Goal: Find specific page/section: Find specific page/section

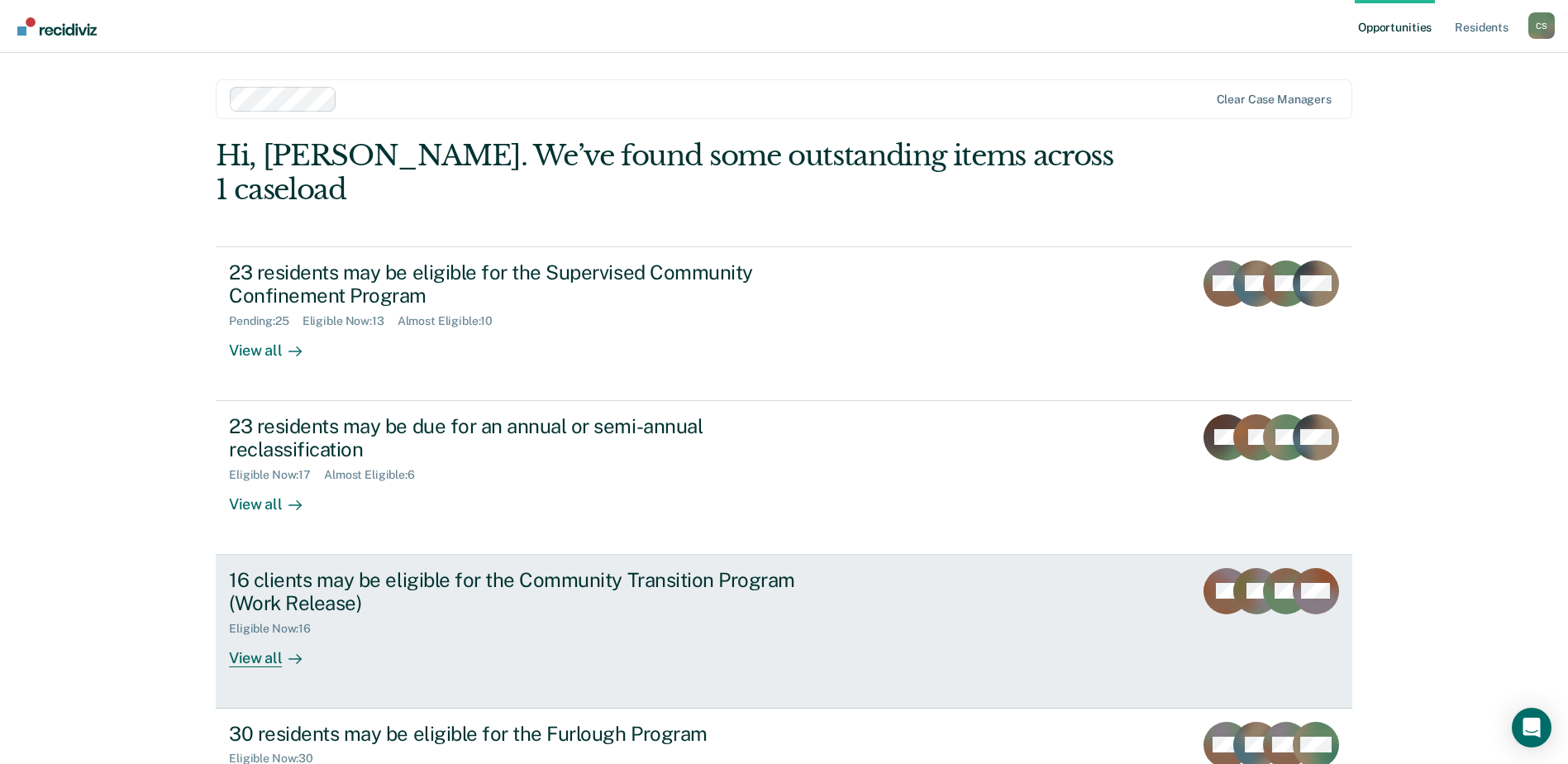
click at [237, 636] on div "View all" at bounding box center [275, 651] width 93 height 32
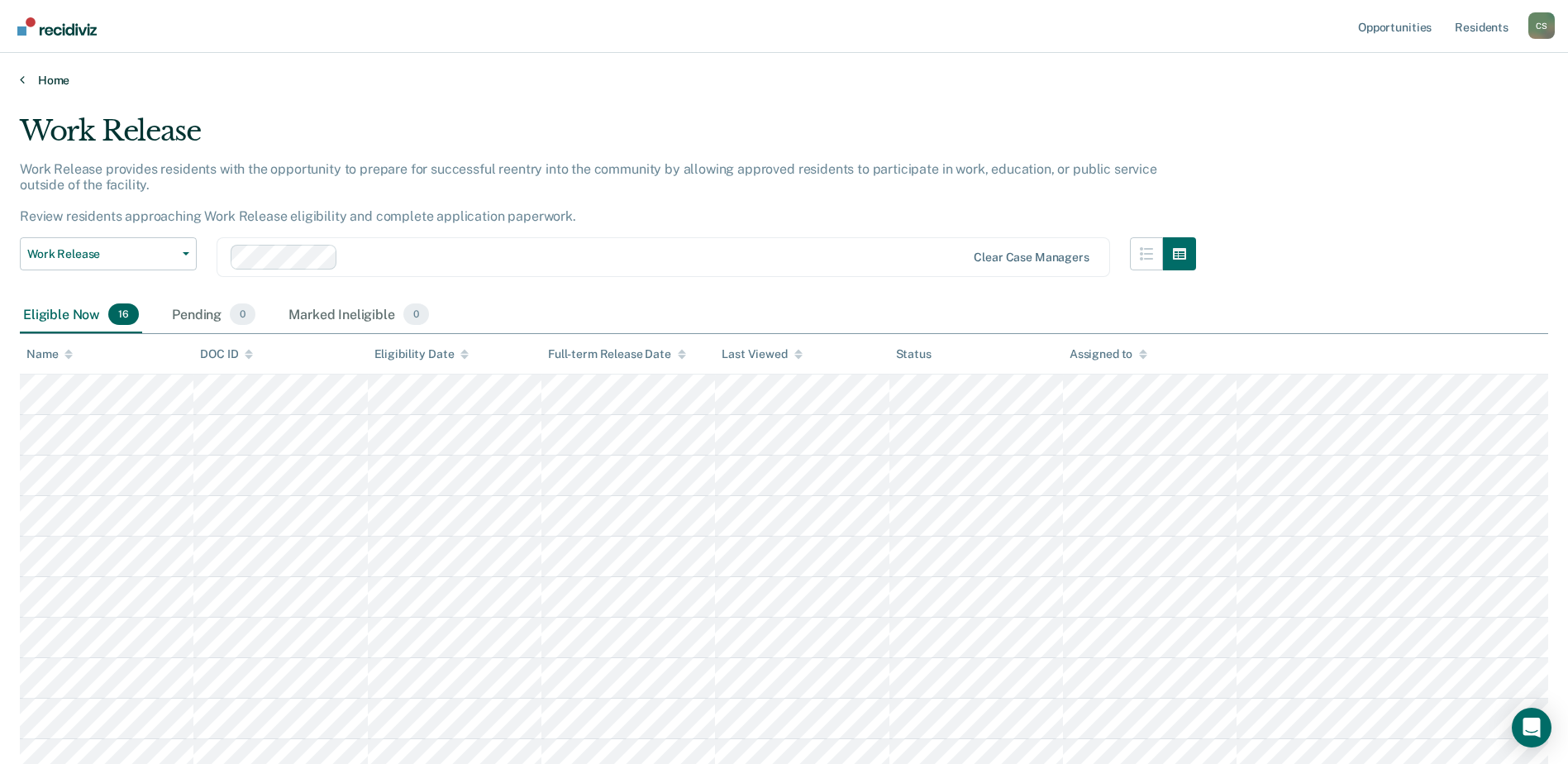
click at [42, 82] on link "Home" at bounding box center [784, 80] width 1529 height 15
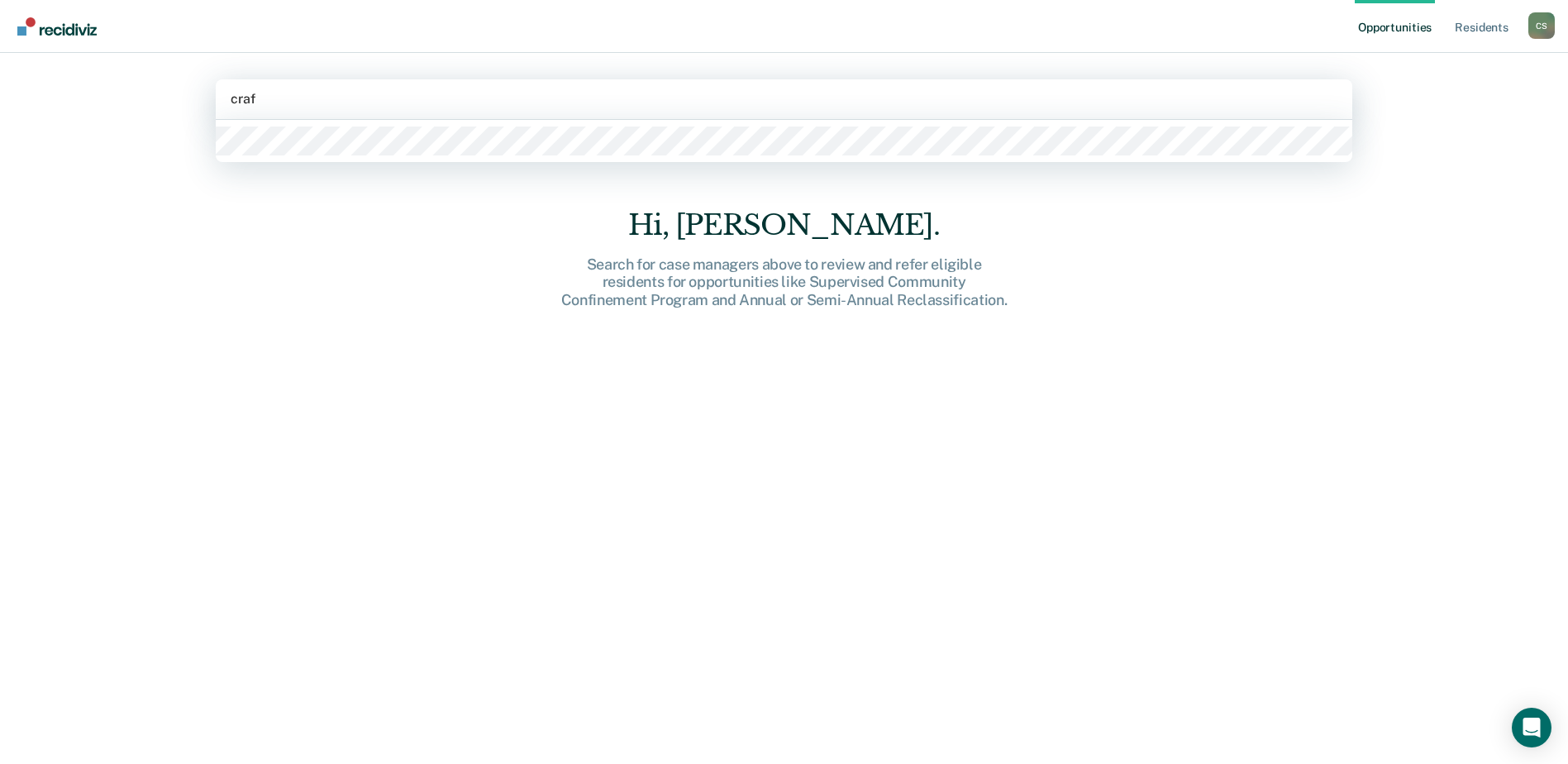
type input "[PERSON_NAME]"
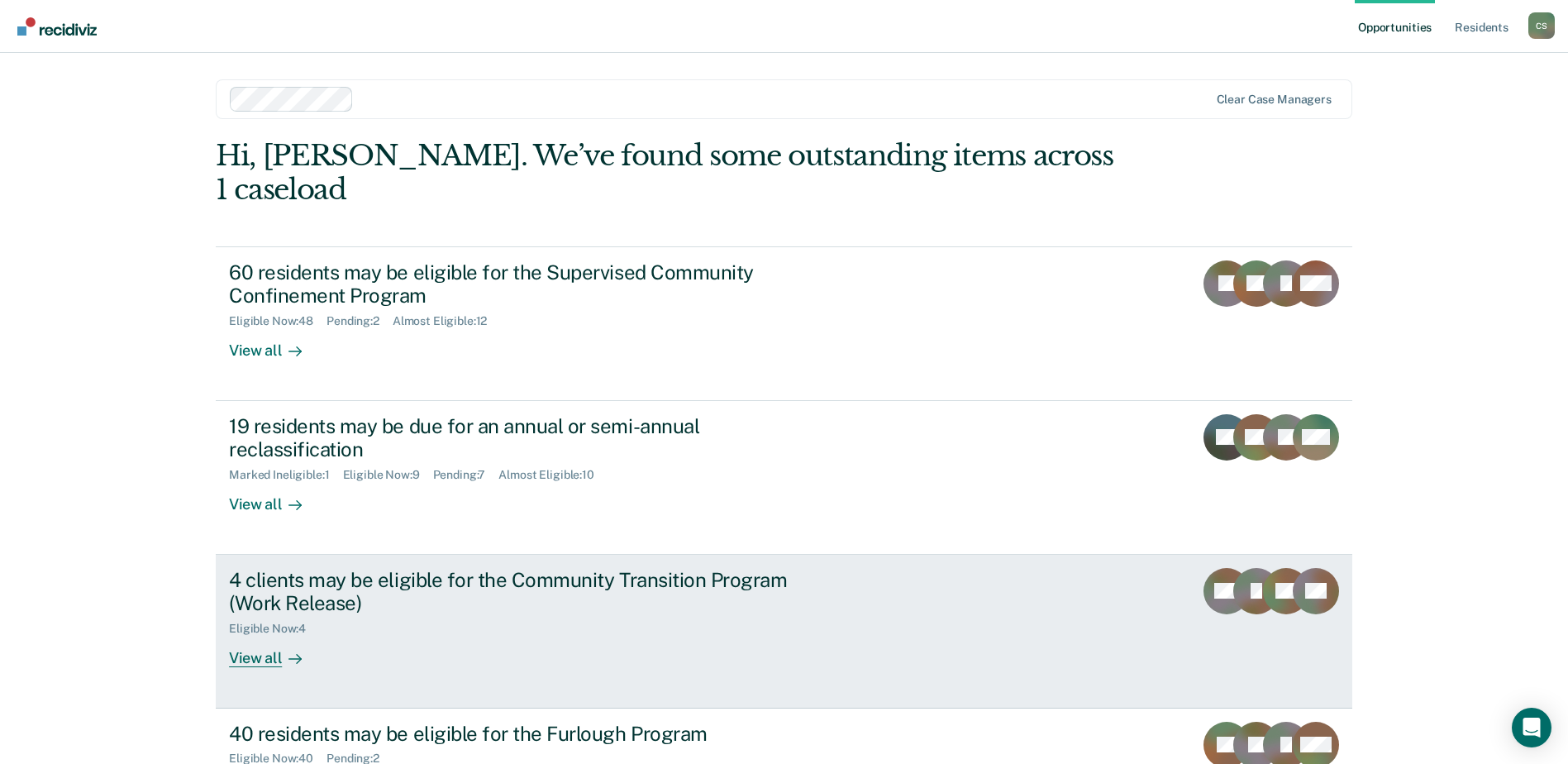
click at [254, 636] on div "View all" at bounding box center [275, 651] width 93 height 32
